Goal: Task Accomplishment & Management: Use online tool/utility

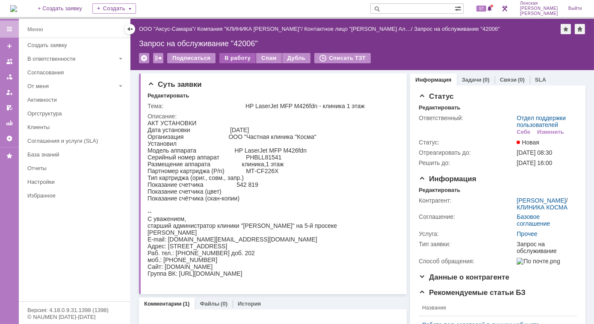
click at [237, 58] on div "В работу" at bounding box center [237, 58] width 36 height 10
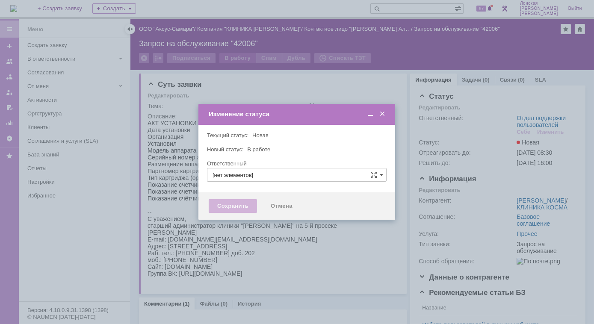
type input "Отдел поддержки пользователей"
type input "Лонская Лариса Вячеславовна"
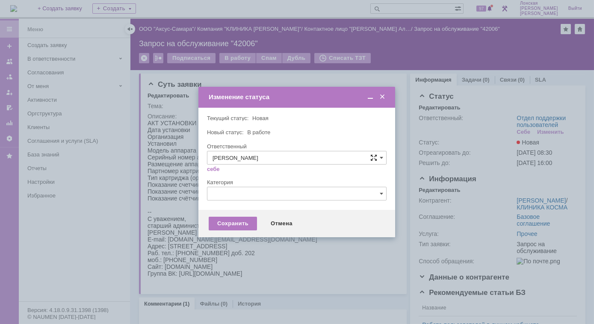
click at [375, 157] on span at bounding box center [373, 157] width 7 height 7
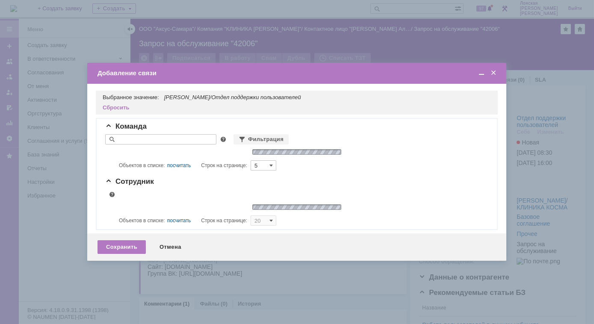
type input "5"
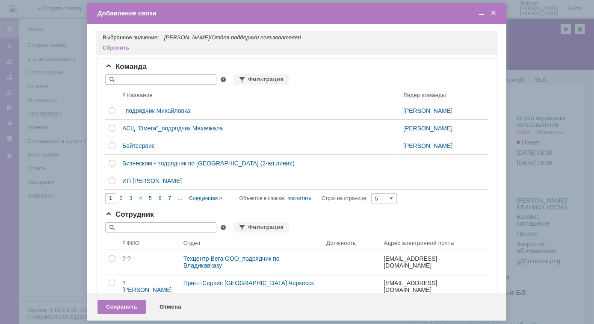
click at [494, 14] on span at bounding box center [493, 13] width 9 height 8
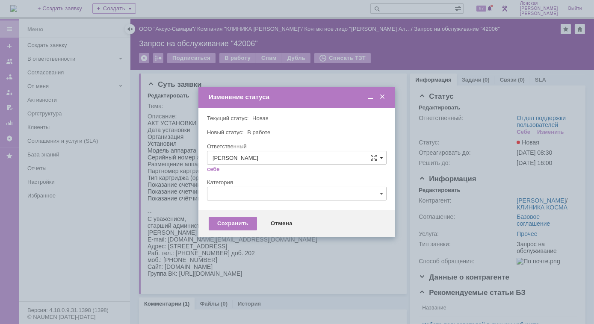
click at [382, 158] on span at bounding box center [381, 157] width 3 height 7
click at [282, 182] on span "[PERSON_NAME]" at bounding box center [297, 183] width 168 height 7
type input "[PERSON_NAME]"
click at [233, 225] on div "Сохранить" at bounding box center [233, 224] width 48 height 14
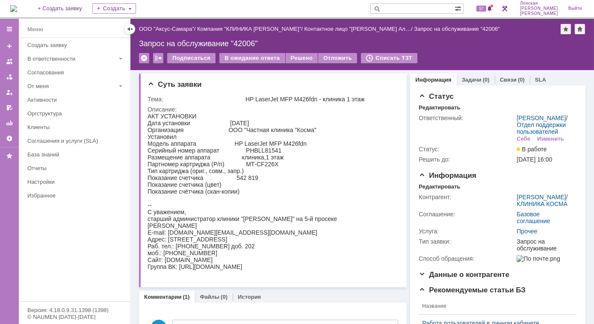
scroll to position [0, 0]
click at [433, 109] on div "Редактировать" at bounding box center [439, 107] width 41 height 7
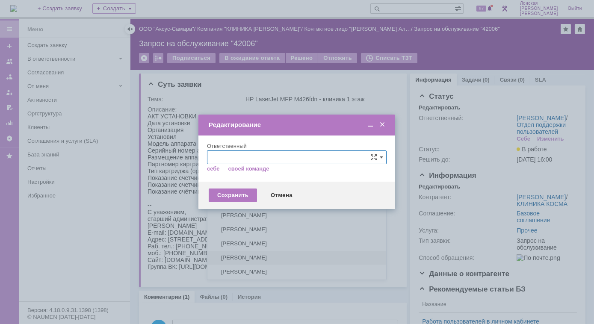
click at [370, 174] on span "[не указано]" at bounding box center [297, 173] width 168 height 7
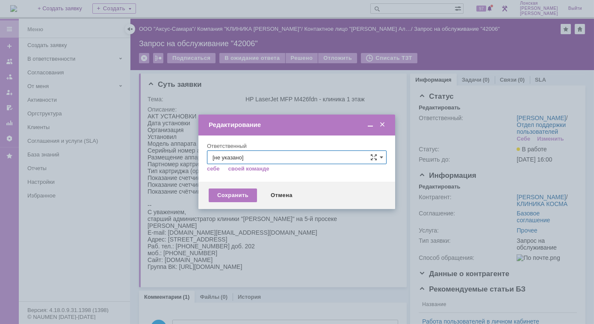
type input "[не указано]"
click at [380, 159] on span at bounding box center [381, 157] width 3 height 7
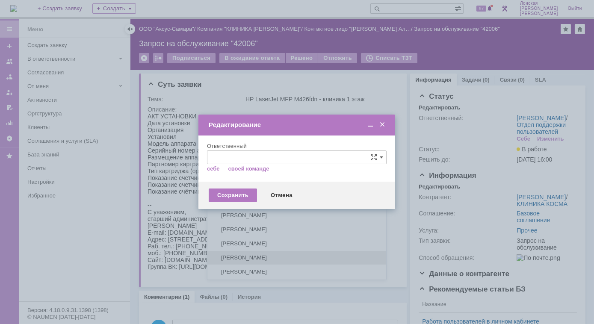
click at [281, 257] on span "[PERSON_NAME]" at bounding box center [297, 257] width 168 height 7
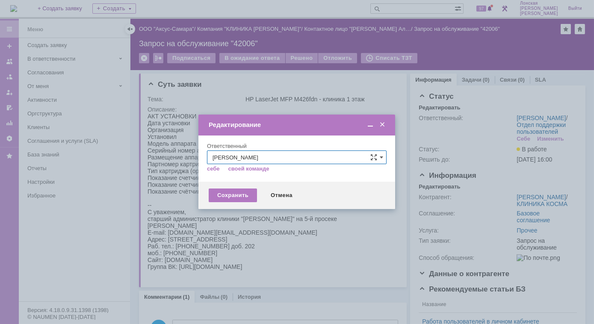
type input "[PERSON_NAME]"
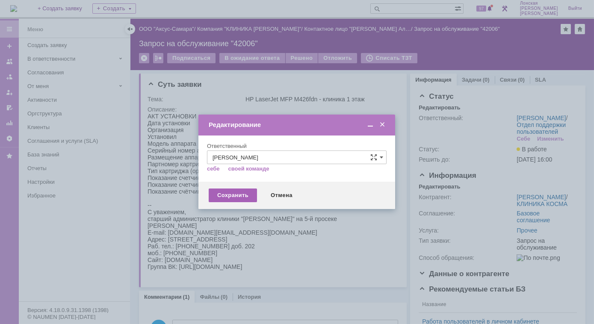
click at [228, 195] on div "Сохранить" at bounding box center [233, 196] width 48 height 14
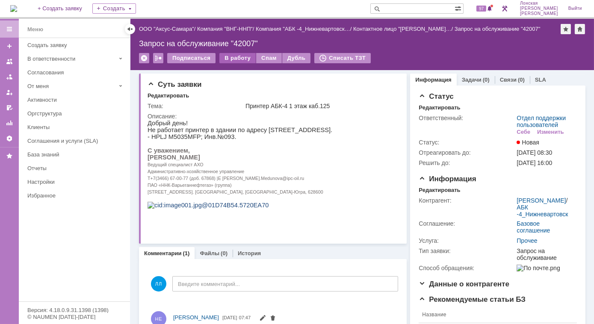
click at [230, 60] on div "В работу" at bounding box center [237, 58] width 36 height 10
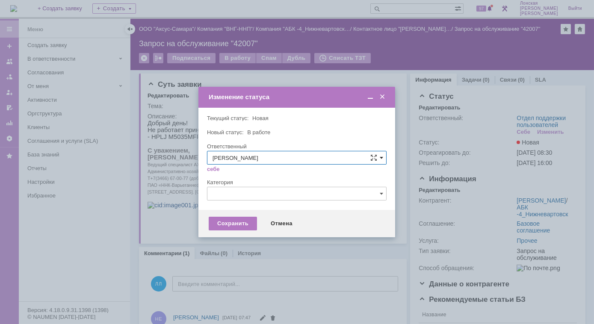
click at [382, 160] on span at bounding box center [381, 157] width 3 height 7
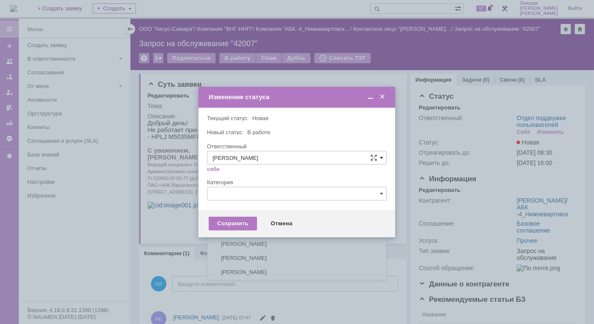
scroll to position [114, 0]
click at [271, 243] on span "[PERSON_NAME]" at bounding box center [297, 243] width 168 height 7
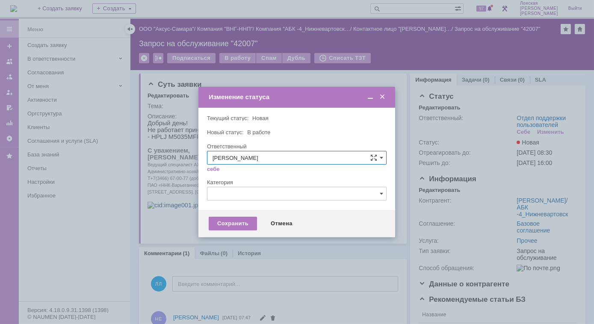
type input "[PERSON_NAME]"
click at [229, 225] on div "Сохранить" at bounding box center [233, 224] width 48 height 14
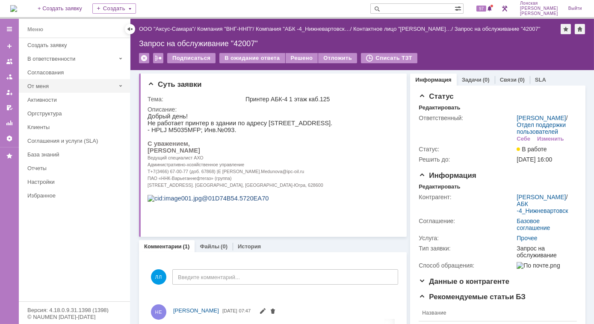
scroll to position [0, 0]
click at [17, 9] on img at bounding box center [13, 8] width 7 height 7
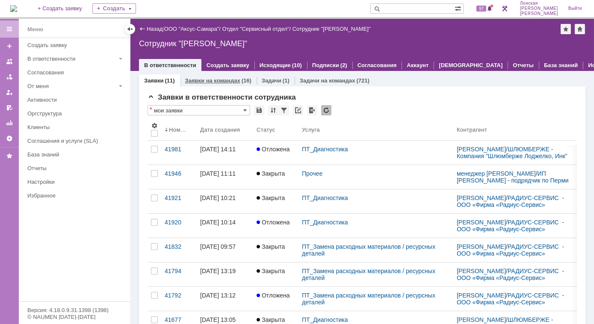
click at [231, 83] on link "Заявки на командах" at bounding box center [212, 80] width 55 height 6
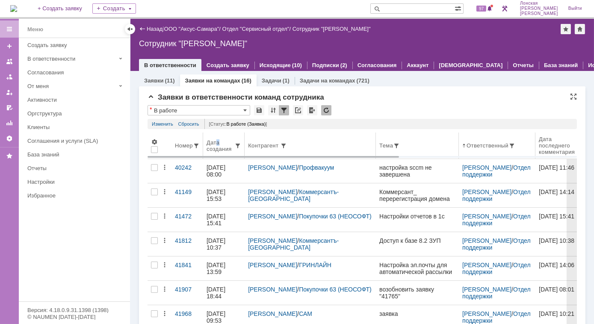
click at [218, 145] on div "Дата создания" at bounding box center [221, 145] width 28 height 13
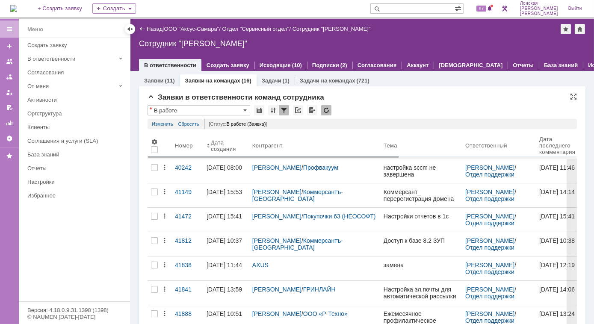
click at [216, 143] on div "Дата создания" at bounding box center [225, 145] width 28 height 13
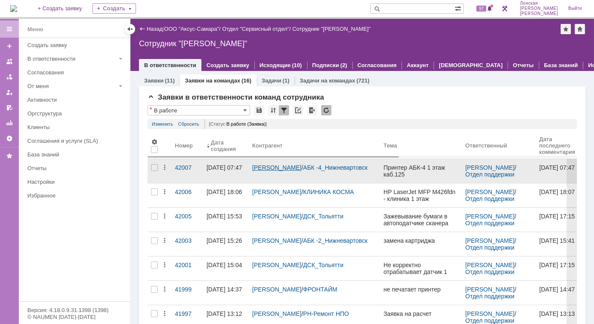
click at [258, 168] on link "Медунова Людмила Павловна" at bounding box center [276, 167] width 49 height 7
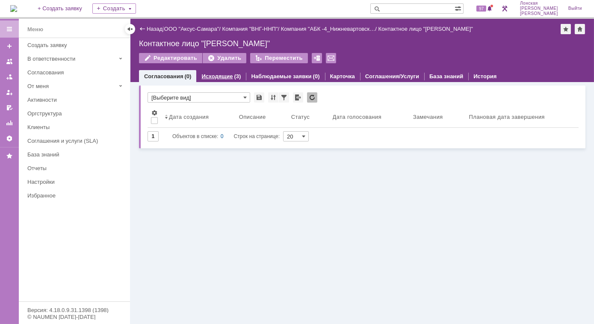
click at [225, 78] on link "Исходящие" at bounding box center [216, 76] width 31 height 6
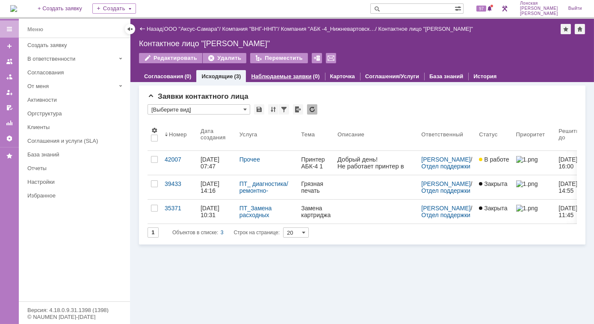
click at [271, 76] on link "Наблюдаемые заявки" at bounding box center [281, 76] width 60 height 6
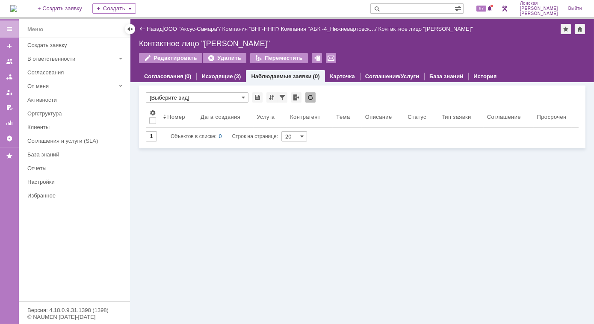
click at [17, 10] on img at bounding box center [13, 8] width 7 height 7
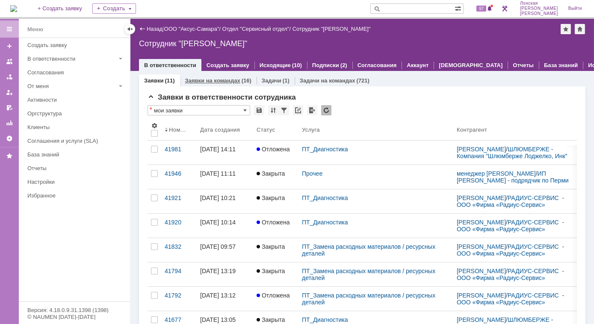
click at [221, 79] on link "Заявки на командах" at bounding box center [212, 80] width 55 height 6
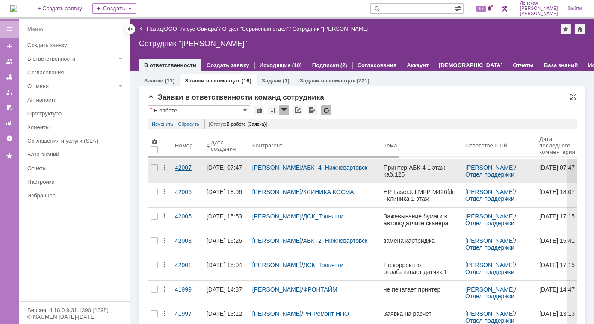
click at [180, 168] on div "42007" at bounding box center [187, 167] width 25 height 7
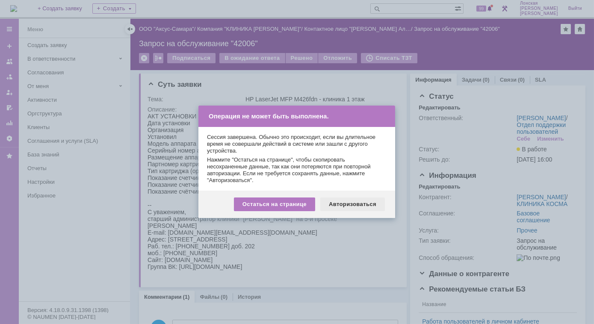
click at [351, 204] on div "Авторизоваться" at bounding box center [352, 205] width 65 height 14
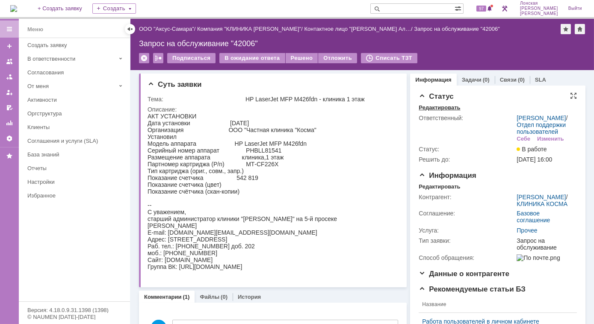
click at [435, 106] on div "Редактировать" at bounding box center [439, 107] width 41 height 7
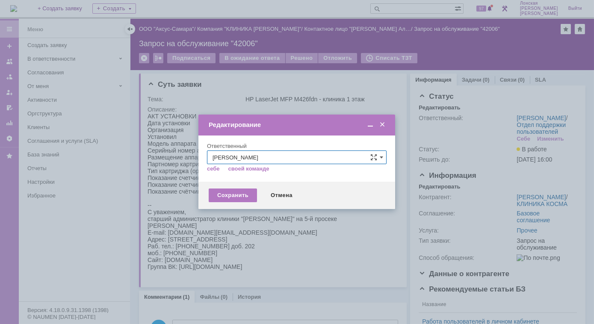
click at [383, 157] on input "Калугин Александр Николаевич" at bounding box center [297, 158] width 180 height 14
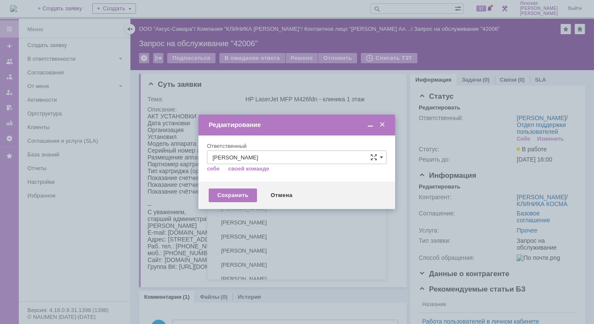
click at [247, 236] on span "Никитина Диана Равилевна" at bounding box center [297, 236] width 168 height 7
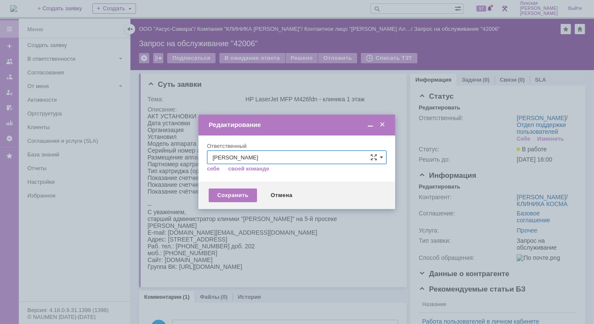
type input "[PERSON_NAME]"
click at [241, 194] on div "Сохранить" at bounding box center [233, 196] width 48 height 14
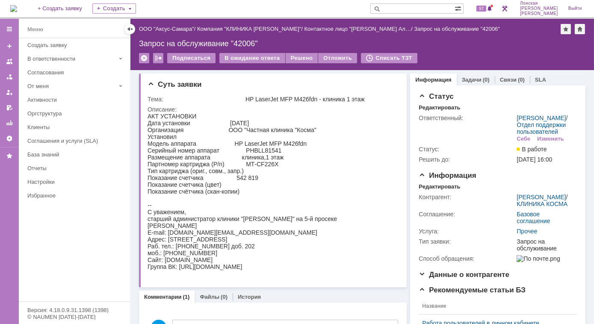
scroll to position [0, 0]
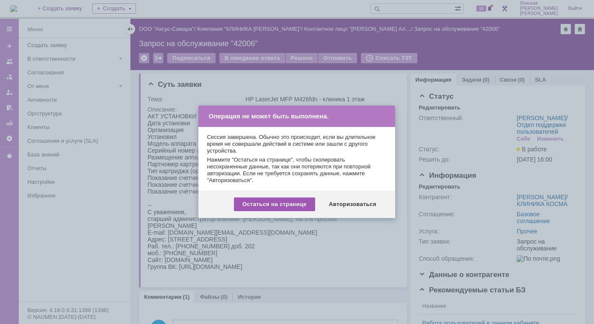
click at [270, 204] on div "Остаться на странице" at bounding box center [274, 205] width 81 height 14
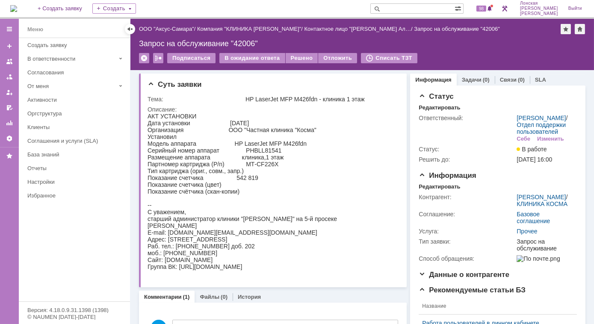
click at [17, 9] on img at bounding box center [13, 8] width 7 height 7
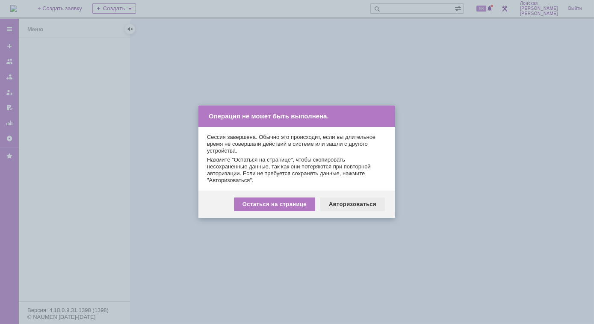
click at [347, 206] on div "Авторизоваться" at bounding box center [352, 205] width 65 height 14
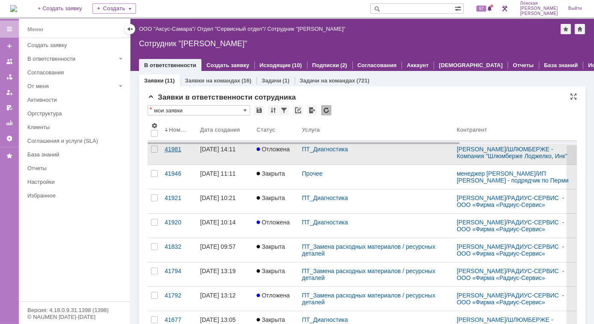
click at [175, 153] on div "41981" at bounding box center [179, 149] width 29 height 7
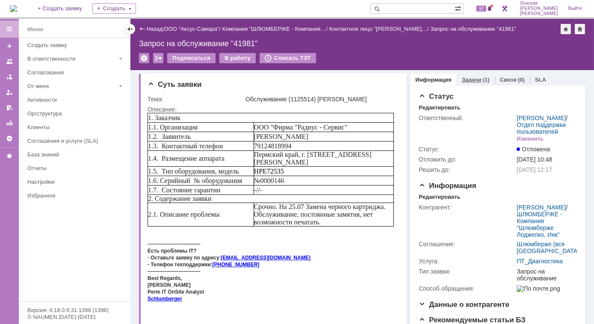
click at [471, 82] on link "Задачи" at bounding box center [472, 80] width 20 height 6
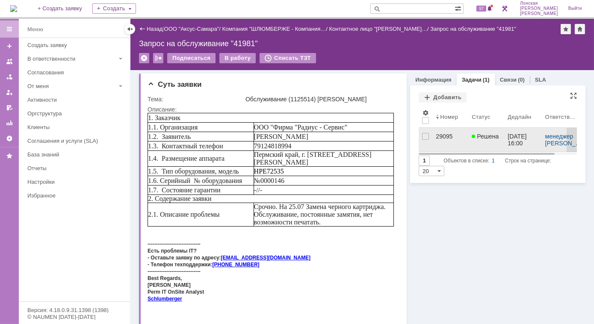
click at [439, 135] on div "29095" at bounding box center [450, 136] width 29 height 7
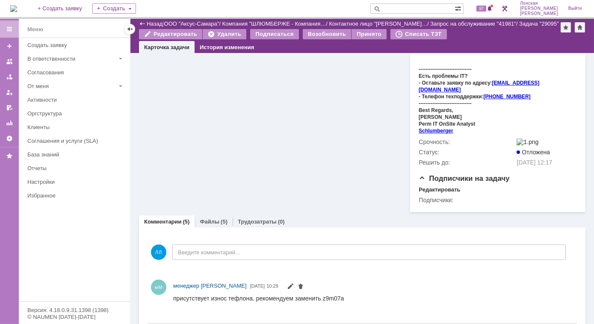
scroll to position [389, 0]
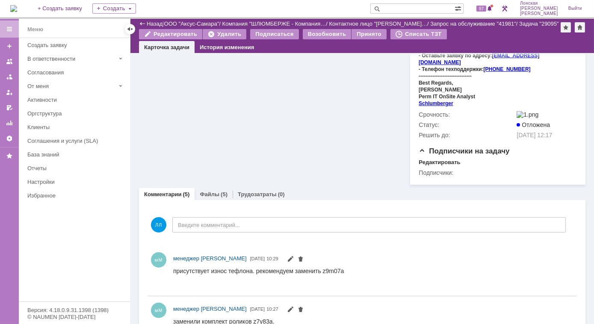
click at [203, 191] on link "Файлы" at bounding box center [210, 194] width 20 height 6
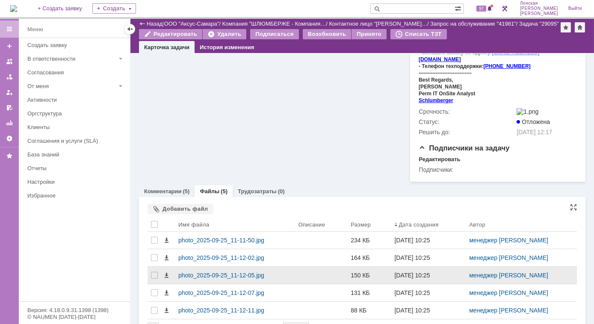
scroll to position [392, 0]
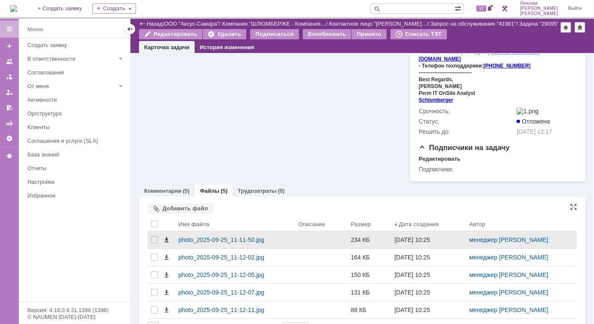
click at [168, 236] on span at bounding box center [166, 239] width 7 height 7
click at [181, 236] on div "photo_2025-09-25_11-11-50.jpg" at bounding box center [234, 239] width 113 height 7
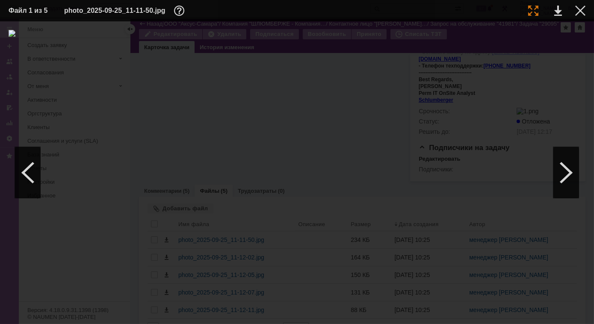
click at [537, 13] on div at bounding box center [533, 11] width 10 height 10
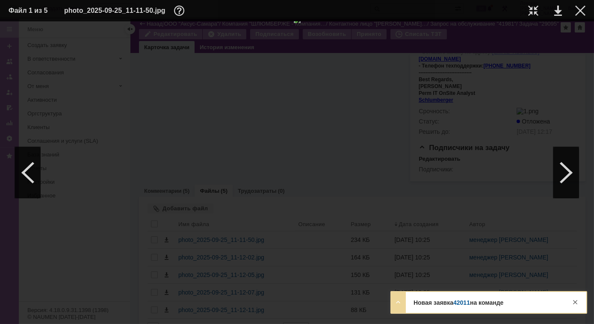
scroll to position [44, 0]
click at [438, 306] on strong "Новая заявка 42011 на команде" at bounding box center [459, 302] width 90 height 7
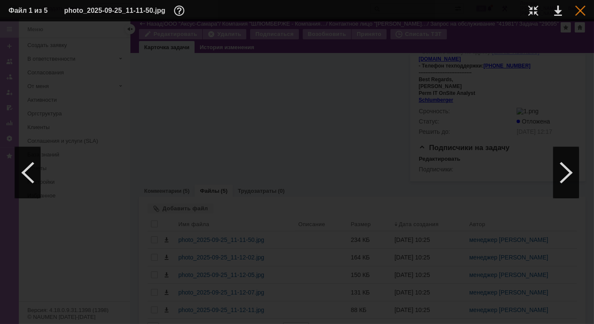
click at [584, 11] on div at bounding box center [580, 11] width 10 height 10
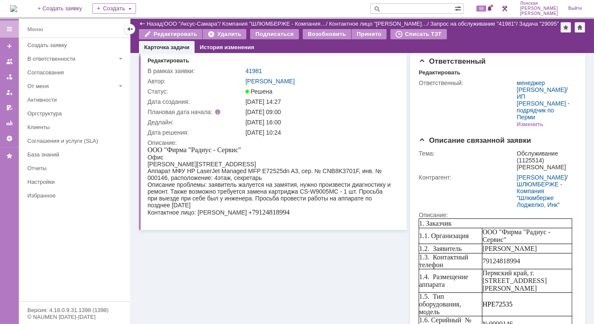
scroll to position [0, 0]
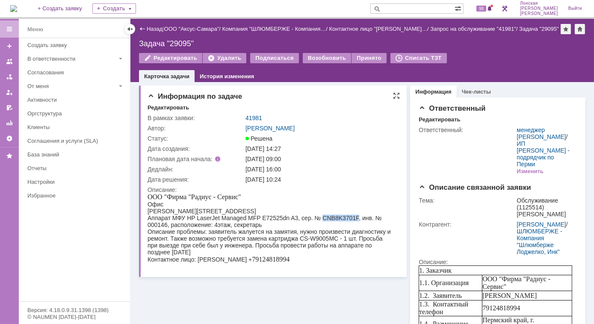
drag, startPoint x: 321, startPoint y: 218, endPoint x: 355, endPoint y: 220, distance: 33.9
click at [355, 220] on div "Аппарат МФУ HP LaserJet Managed MFP E72525dn A3, сер. № CNB8K3701F, инв. № 0001…" at bounding box center [270, 221] width 246 height 14
copy div "CNB8K3701F"
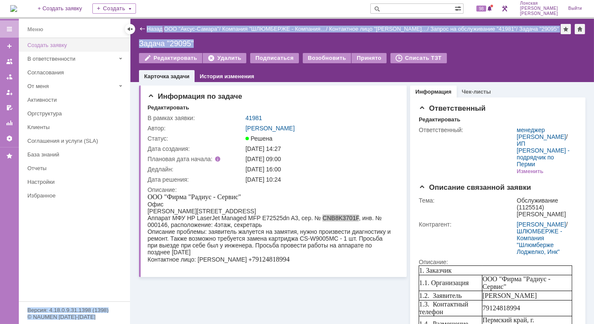
drag, startPoint x: 201, startPoint y: 41, endPoint x: 128, endPoint y: 38, distance: 73.2
click at [128, 38] on div "Меню Меню Создать заявку В ответственности Согласования От меня Активности Оргс…" at bounding box center [297, 171] width 594 height 305
click at [209, 46] on div "Задача "29095"" at bounding box center [362, 43] width 446 height 9
click at [198, 44] on div "Задача "29095"" at bounding box center [362, 43] width 446 height 9
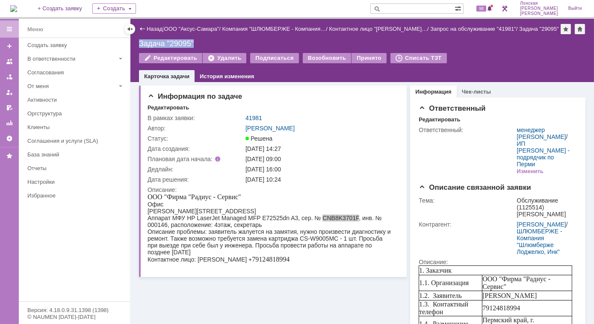
drag, startPoint x: 138, startPoint y: 41, endPoint x: 194, endPoint y: 43, distance: 55.6
click at [194, 43] on div "Назад | ООО "Аксус-Самара" / Компания "ШЛЮМБЕРЖЕ - Компания… / Контактное лицо …" at bounding box center [362, 50] width 464 height 63
copy div "Задача "29095""
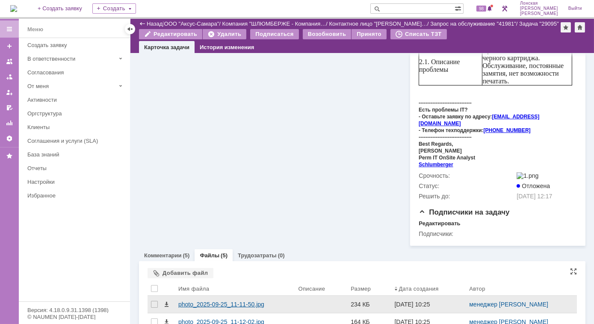
scroll to position [392, 0]
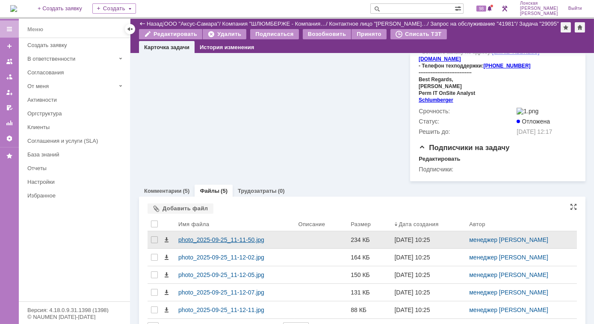
click at [237, 236] on div "photo_2025-09-25_11-11-50.jpg" at bounding box center [234, 239] width 113 height 7
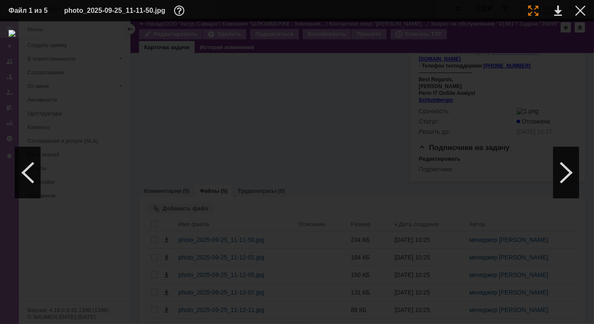
click at [532, 9] on div at bounding box center [533, 11] width 10 height 10
click at [582, 14] on div at bounding box center [580, 11] width 10 height 10
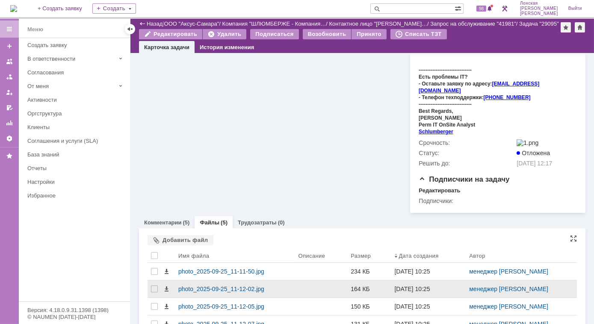
scroll to position [389, 0]
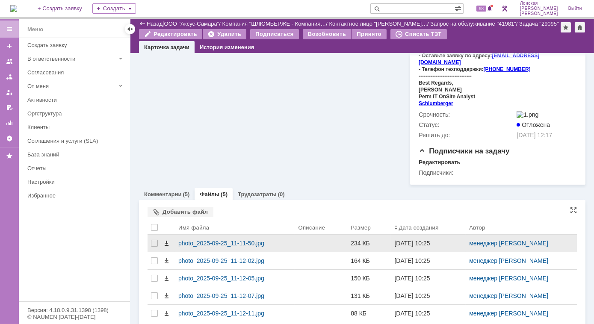
click at [166, 240] on span at bounding box center [166, 243] width 7 height 7
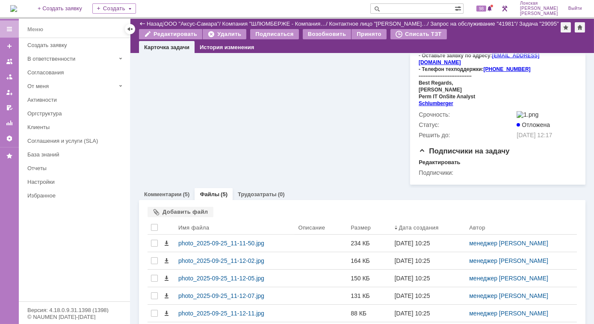
click at [330, 188] on div "Комментарии (5) Файлы (5) Трудозатраты (0)" at bounding box center [362, 194] width 446 height 12
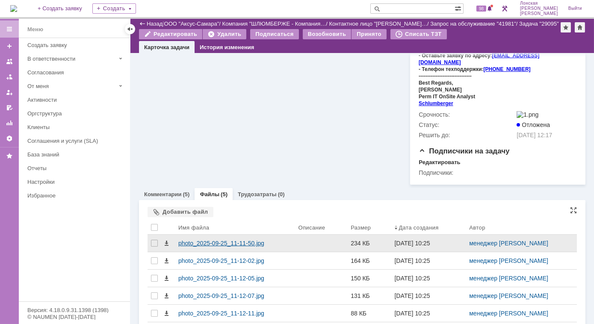
click at [202, 240] on div "photo_2025-09-25_11-11-50.jpg" at bounding box center [234, 243] width 113 height 7
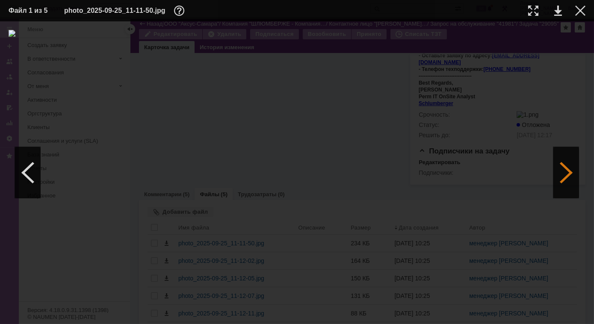
click at [568, 168] on div at bounding box center [566, 172] width 26 height 51
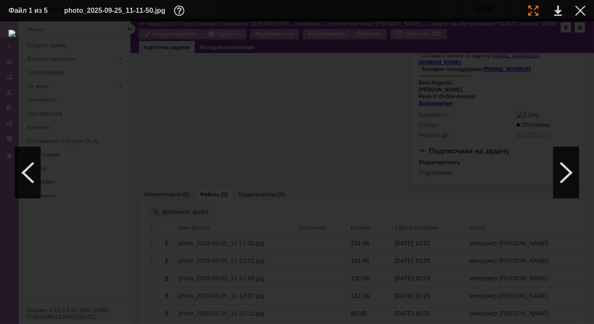
click at [530, 6] on div at bounding box center [533, 11] width 10 height 10
click at [580, 9] on div at bounding box center [580, 11] width 10 height 10
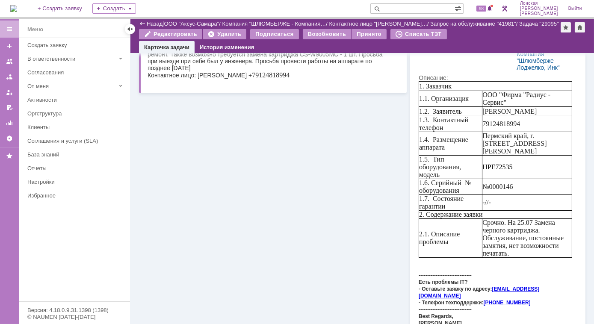
scroll to position [0, 0]
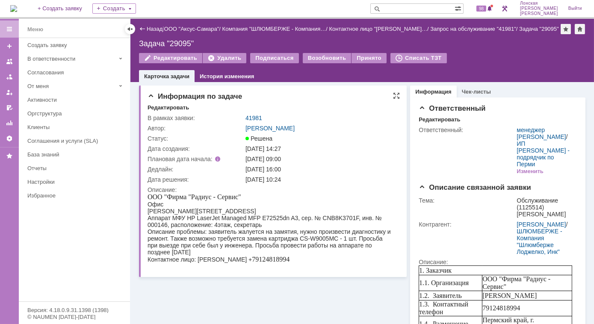
click at [357, 221] on div "Аппарат МФУ HP LaserJet Managed MFP E72525dn A3, сер. № CNB8K3701F, инв. № 0001…" at bounding box center [270, 221] width 246 height 14
drag, startPoint x: 354, startPoint y: 217, endPoint x: 319, endPoint y: 219, distance: 34.7
click at [319, 219] on div "Аппарат МФУ HP LaserJet Managed MFP E72525dn A3, сер. № CNB8K3701F, инв. № 0001…" at bounding box center [270, 221] width 246 height 14
copy div "CNB8K3701F"
click at [343, 217] on div "Аппарат МФУ HP LaserJet Managed MFP E72525dn A3, сер. № CNB8K3701F, инв. № 0001…" at bounding box center [270, 221] width 246 height 14
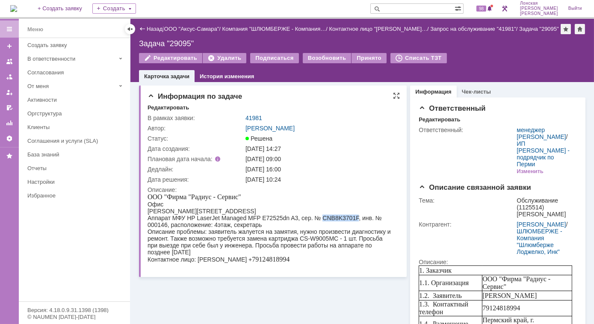
drag, startPoint x: 355, startPoint y: 218, endPoint x: 321, endPoint y: 218, distance: 33.4
click at [321, 218] on div "Аппарат МФУ HP LaserJet Managed MFP E72525dn A3, сер. № CNB8K3701F, инв. № 0001…" at bounding box center [270, 221] width 246 height 14
copy div "CNB8K3701F"
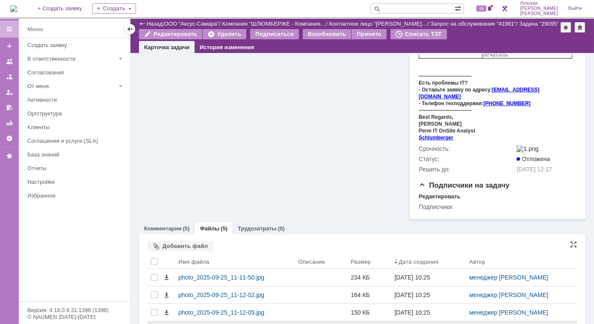
scroll to position [392, 0]
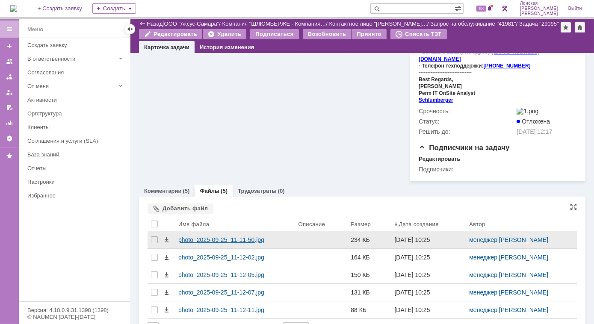
click at [234, 236] on div "photo_2025-09-25_11-11-50.jpg" at bounding box center [234, 239] width 113 height 7
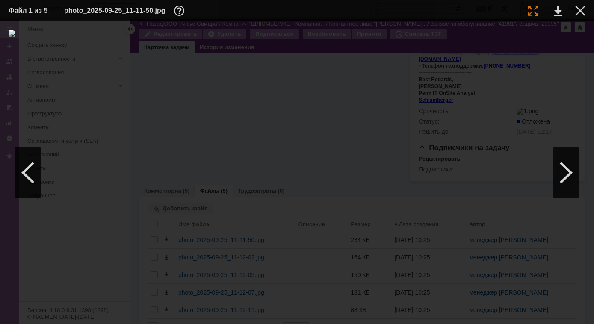
click at [536, 11] on div at bounding box center [533, 11] width 10 height 10
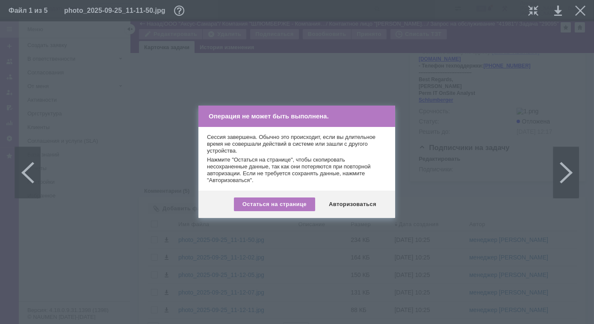
click at [348, 206] on div "Авторизоваться" at bounding box center [352, 205] width 65 height 14
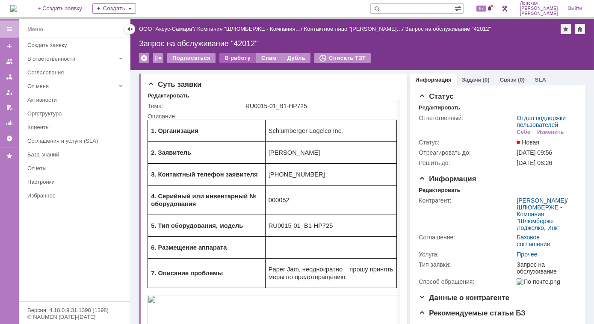
click at [237, 59] on div "В работу" at bounding box center [237, 58] width 36 height 10
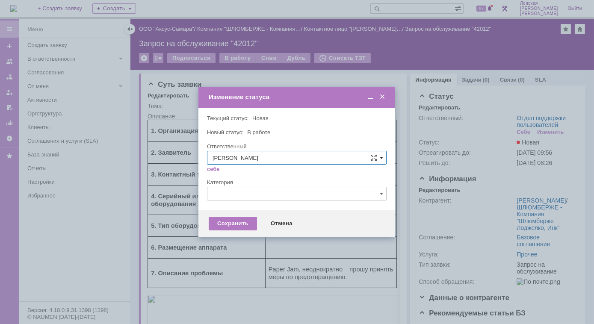
click at [381, 158] on span at bounding box center [381, 157] width 3 height 7
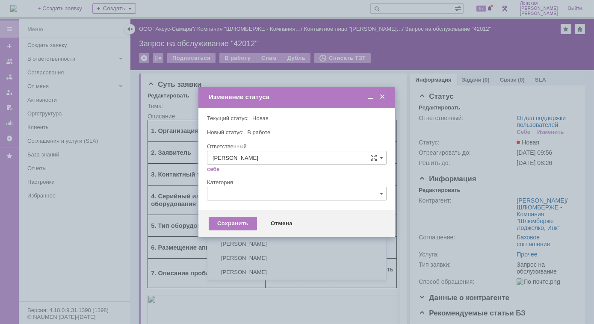
scroll to position [114, 0]
click at [244, 158] on input "[PERSON_NAME]" at bounding box center [297, 158] width 180 height 14
click at [304, 156] on input "[PERSON_NAME]" at bounding box center [297, 158] width 180 height 14
click at [312, 132] on div "Новый статус: В работе" at bounding box center [296, 133] width 178 height 6
type input "[PERSON_NAME]"
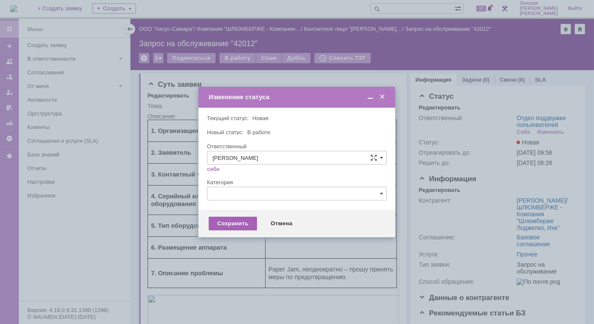
click at [238, 222] on div "Сохранить" at bounding box center [233, 224] width 48 height 14
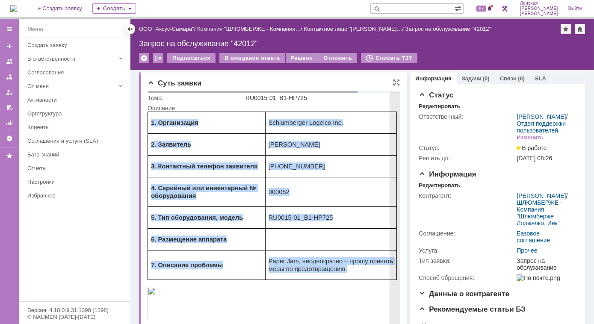
scroll to position [0, 0]
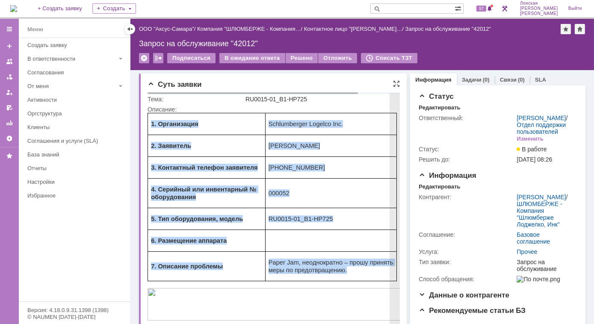
drag, startPoint x: 351, startPoint y: 275, endPoint x: 144, endPoint y: 118, distance: 259.7
copy tbody "1. Организация Schlumberger Logelco Inc. 2. Заявитель Евгений Мукминов 3. Конта…"
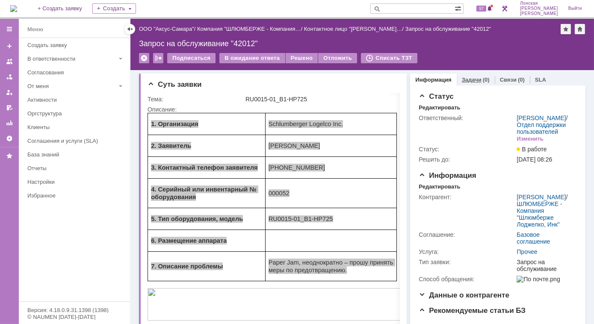
click at [471, 80] on link "Задачи" at bounding box center [472, 80] width 20 height 6
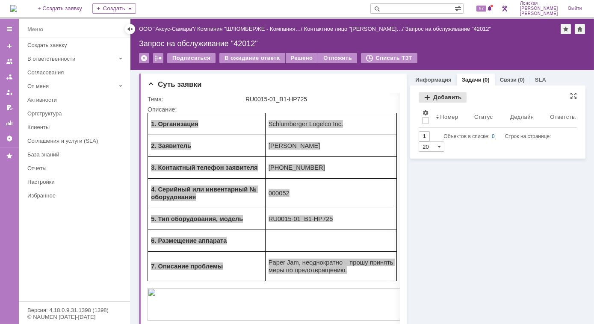
click at [423, 98] on div "Добавить" at bounding box center [443, 97] width 48 height 10
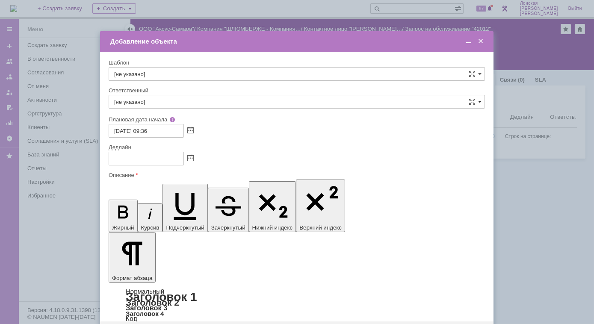
click at [480, 103] on span at bounding box center [479, 101] width 3 height 7
click at [188, 102] on input "text" at bounding box center [297, 102] width 376 height 14
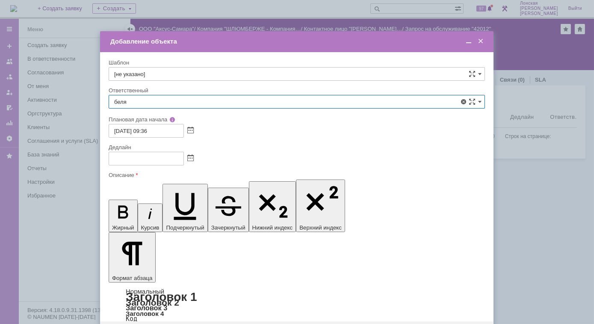
click at [156, 167] on span "Беляев Сергей" at bounding box center [296, 164] width 365 height 7
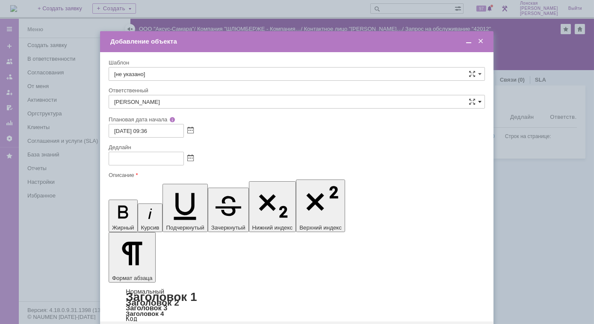
click at [480, 103] on span at bounding box center [479, 101] width 3 height 7
click at [148, 162] on span "[PERSON_NAME]" at bounding box center [296, 164] width 365 height 7
type input "[PERSON_NAME]"
click at [167, 162] on input "text" at bounding box center [146, 159] width 75 height 14
click at [151, 157] on input "29." at bounding box center [146, 159] width 75 height 14
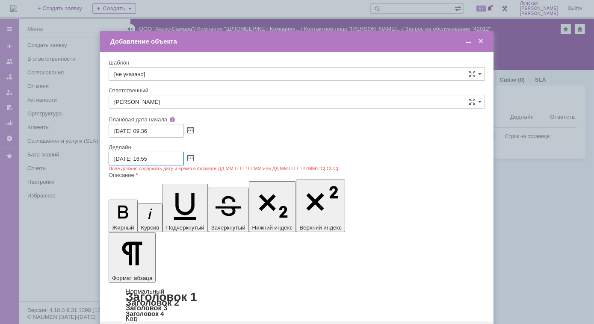
type input "[DATE] 16:55"
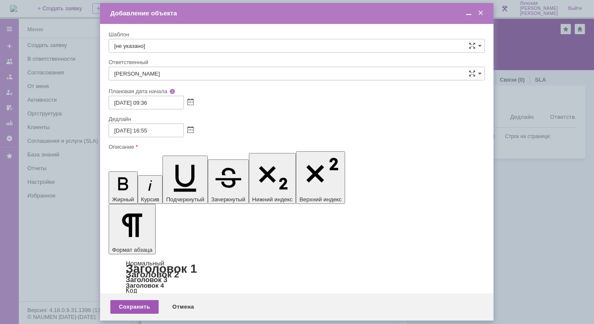
click at [135, 305] on div "Сохранить" at bounding box center [134, 307] width 48 height 14
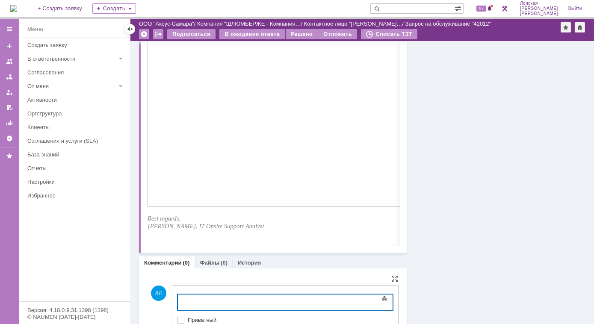
scroll to position [357, 0]
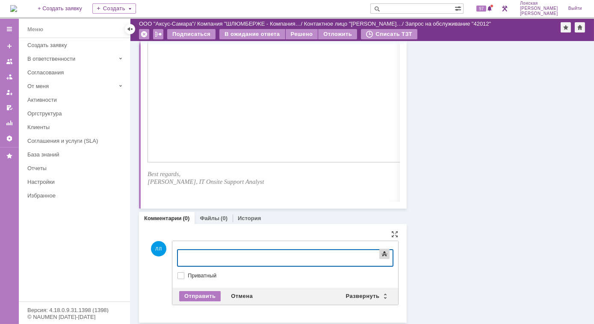
click at [381, 259] on span at bounding box center [384, 254] width 10 height 10
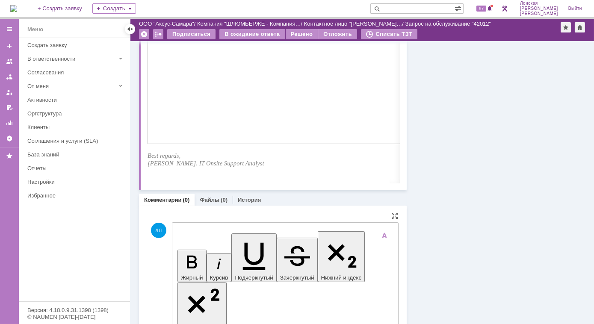
scroll to position [382, 0]
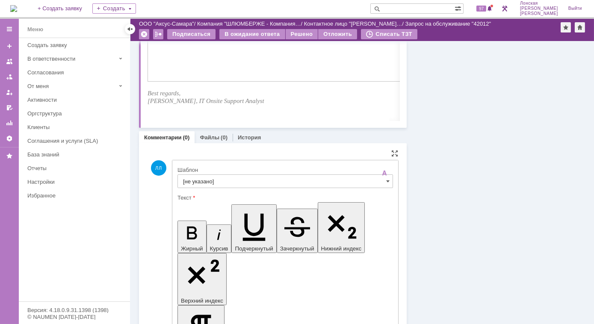
scroll to position [499, 0]
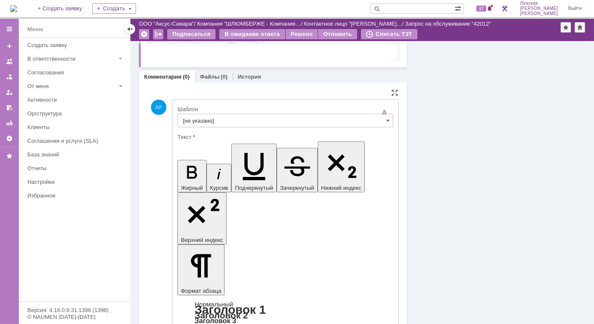
click at [387, 122] on input "[не указано]" at bounding box center [285, 121] width 216 height 14
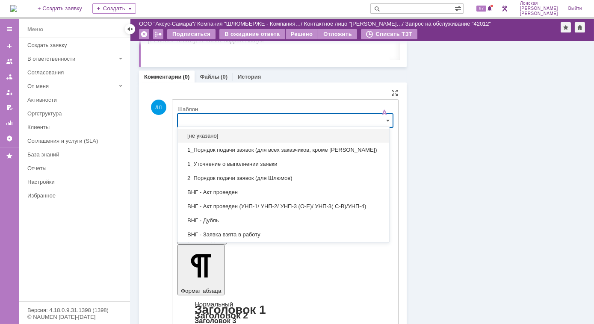
scroll to position [498, 0]
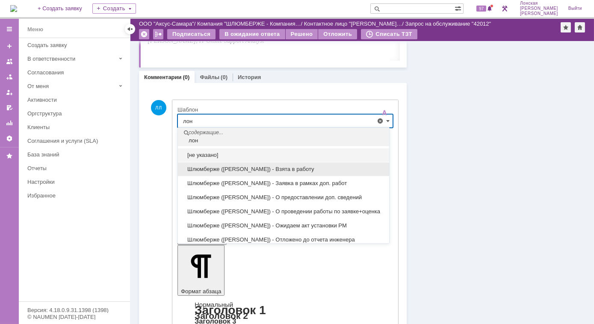
click at [283, 172] on div "Шлюмберже (Лонская) - Взята в работу" at bounding box center [283, 170] width 211 height 14
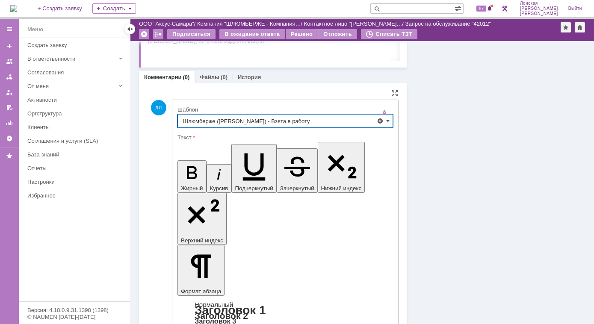
type input "Шлюмберже (Лонская) - Взята в работу"
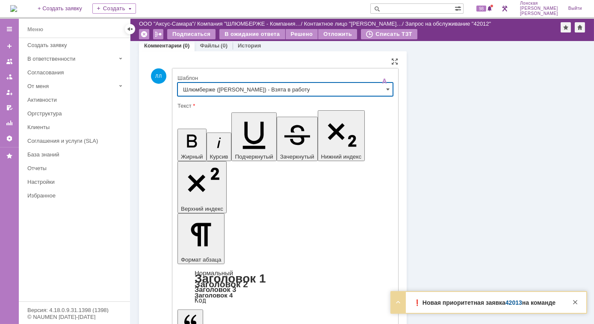
scroll to position [557, 0]
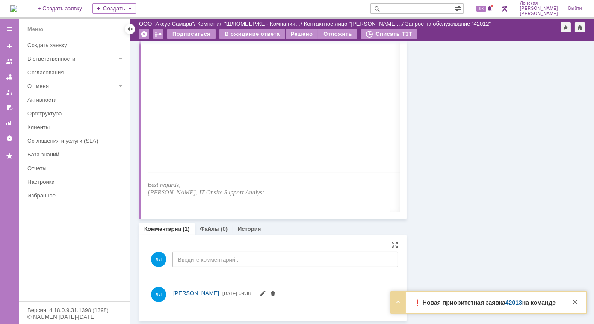
scroll to position [456, 0]
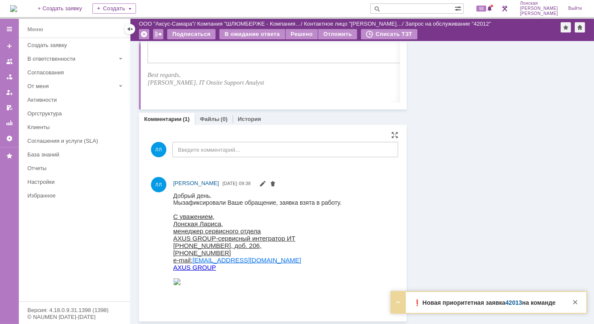
click at [435, 304] on strong "❗️ Новая приоритетная заявка 42013 на команде" at bounding box center [485, 302] width 142 height 7
click at [436, 305] on strong "❗️ Новая приоритетная заявка 42013 на команде" at bounding box center [485, 302] width 142 height 7
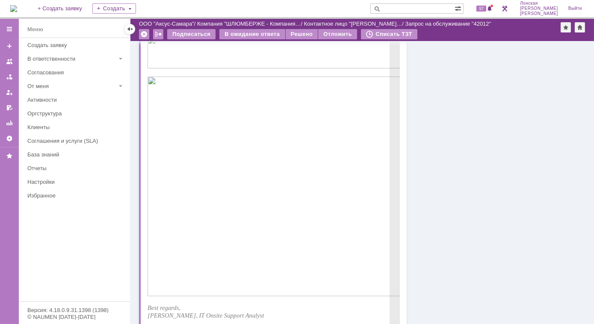
scroll to position [0, 0]
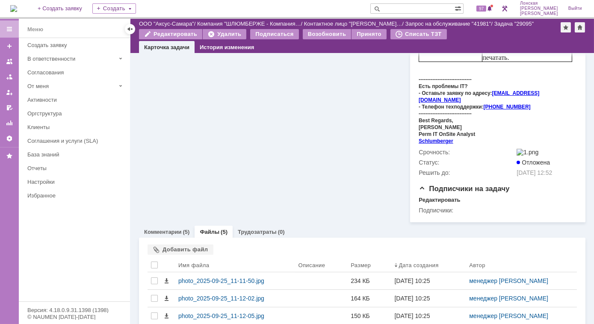
scroll to position [392, 0]
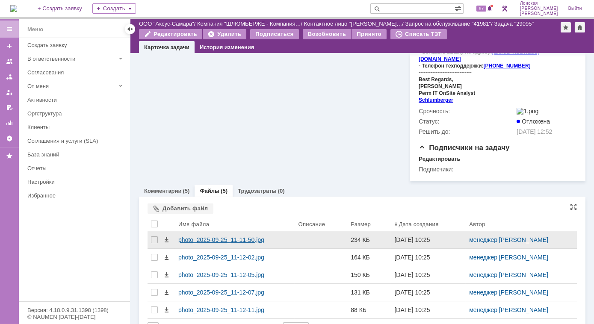
click at [223, 236] on div "photo_2025-09-25_11-11-50.jpg" at bounding box center [234, 239] width 113 height 7
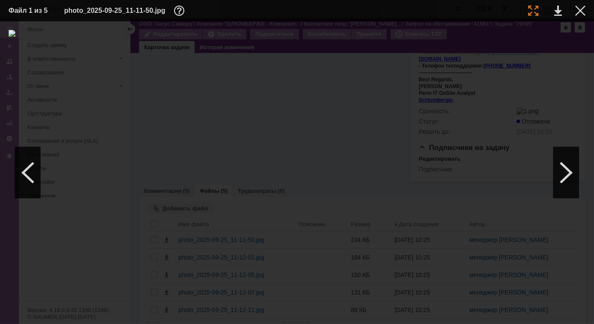
click at [535, 9] on div at bounding box center [533, 11] width 10 height 10
click at [579, 11] on div at bounding box center [580, 11] width 10 height 10
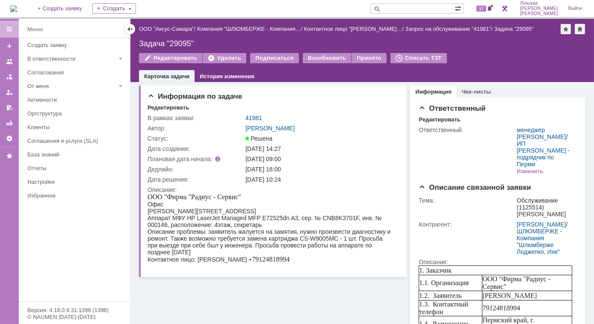
click at [254, 119] on link "41981" at bounding box center [253, 118] width 17 height 7
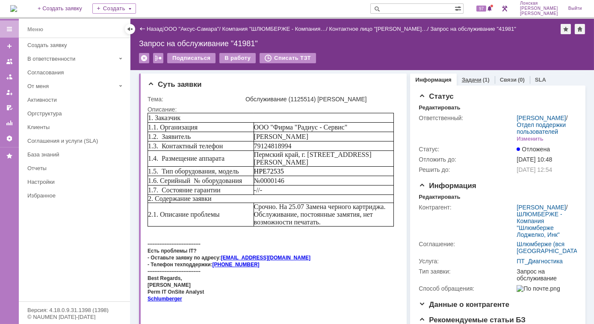
click at [483, 82] on div "(1)" at bounding box center [486, 80] width 7 height 6
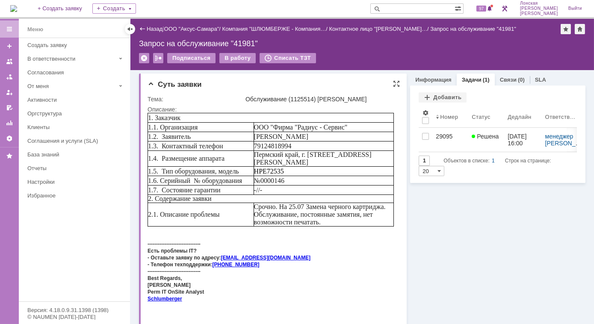
click at [275, 82] on div "Суть заявки" at bounding box center [274, 84] width 252 height 9
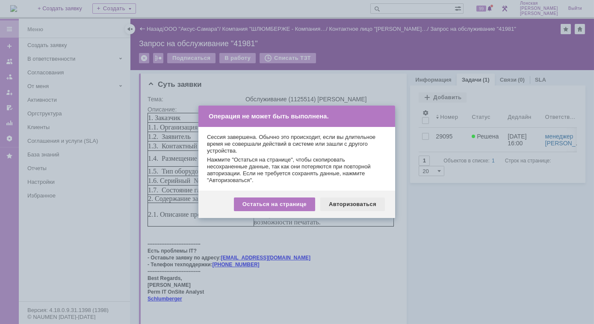
click at [338, 205] on div "Авторизоваться" at bounding box center [352, 205] width 65 height 14
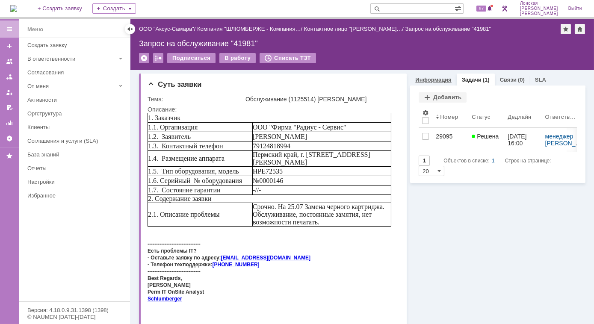
click at [418, 79] on link "Информация" at bounding box center [433, 80] width 36 height 6
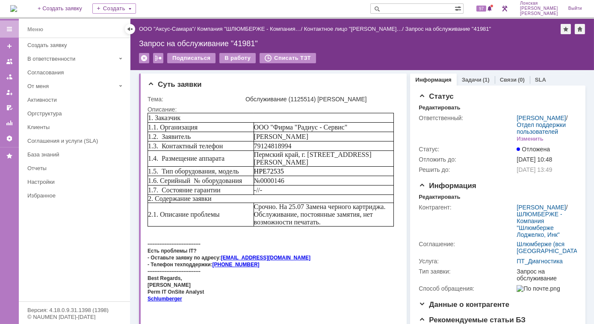
click at [17, 7] on img at bounding box center [13, 8] width 7 height 7
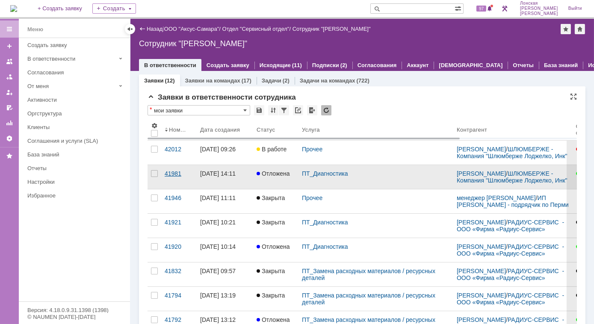
click at [173, 173] on div "41981" at bounding box center [179, 173] width 29 height 7
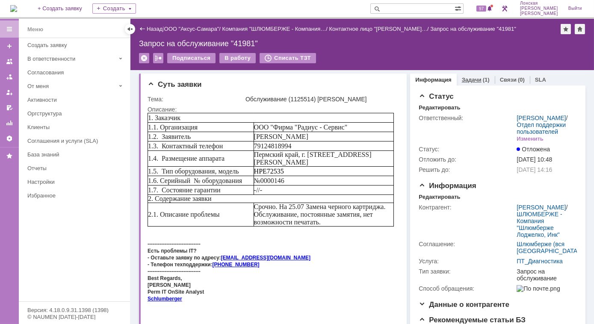
click at [469, 81] on link "Задачи" at bounding box center [472, 80] width 20 height 6
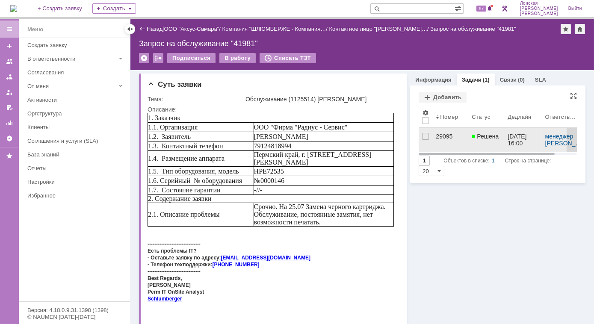
click at [438, 137] on div "29095" at bounding box center [450, 136] width 29 height 7
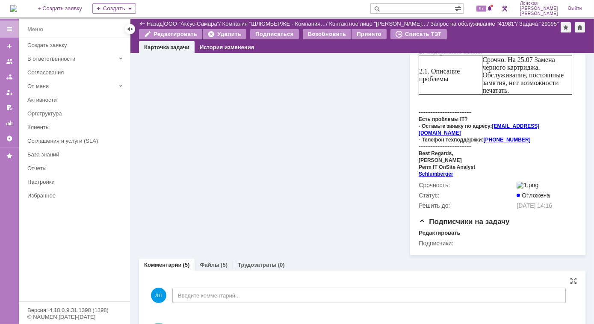
scroll to position [350, 0]
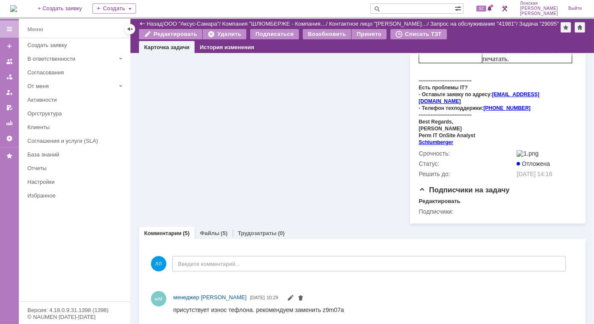
click at [206, 230] on link "Файлы" at bounding box center [210, 233] width 20 height 6
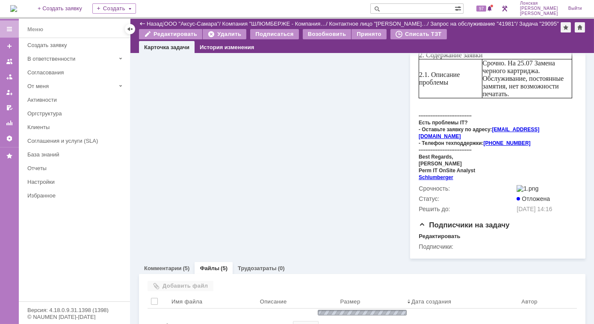
scroll to position [350, 0]
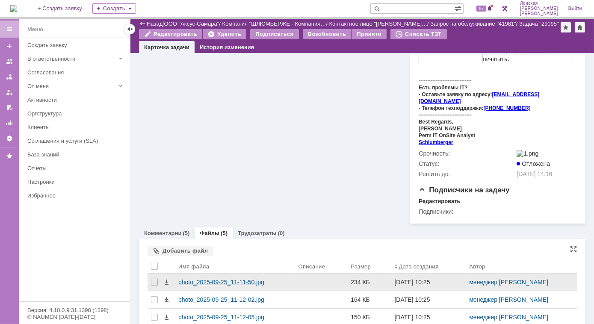
click at [202, 279] on div "photo_2025-09-25_11-11-50.jpg" at bounding box center [234, 282] width 113 height 7
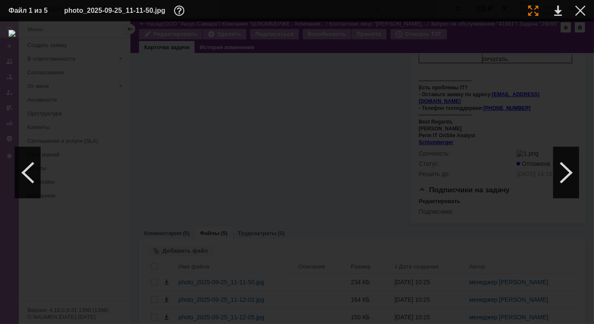
click at [535, 10] on div at bounding box center [533, 11] width 10 height 10
click at [579, 12] on div at bounding box center [580, 11] width 10 height 10
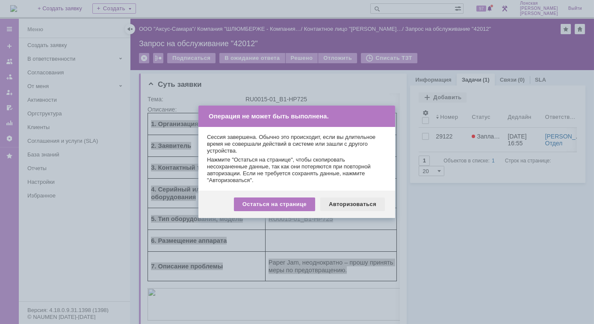
click at [337, 206] on div "Авторизоваться" at bounding box center [352, 205] width 65 height 14
